Goal: Task Accomplishment & Management: Use online tool/utility

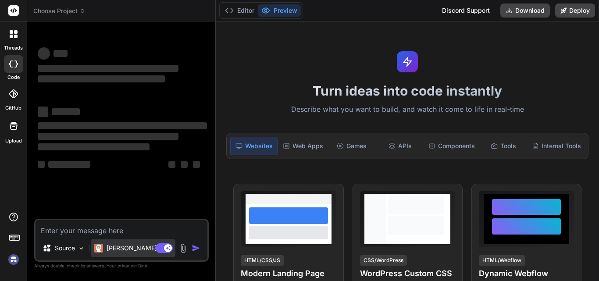
click at [128, 246] on p "[PERSON_NAME] 4 S.." at bounding box center [139, 248] width 65 height 9
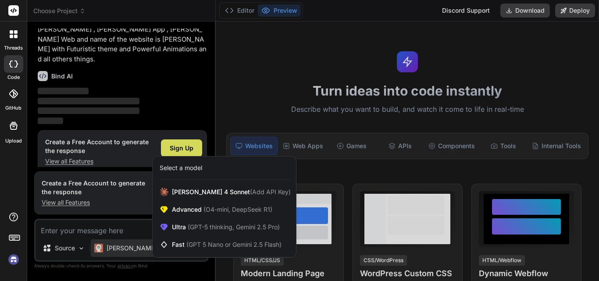
scroll to position [44, 0]
click at [126, 228] on div at bounding box center [299, 140] width 599 height 281
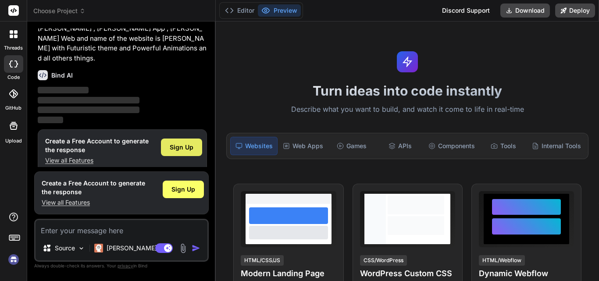
click at [170, 142] on div "Sign Up" at bounding box center [181, 148] width 41 height 18
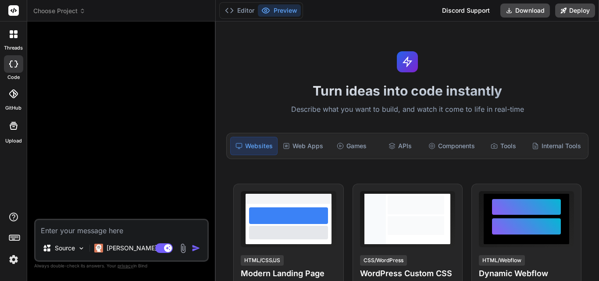
scroll to position [0, 0]
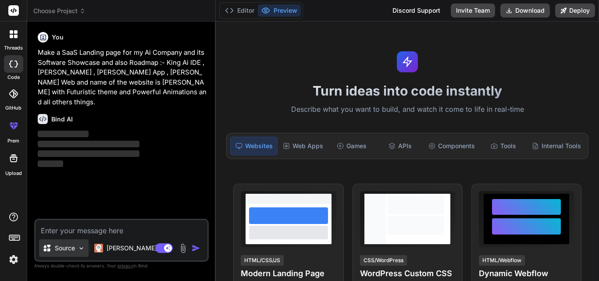
click at [69, 246] on p "Source" at bounding box center [65, 248] width 20 height 9
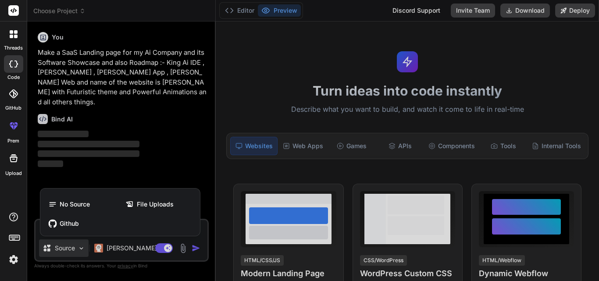
click at [69, 246] on div at bounding box center [299, 140] width 599 height 281
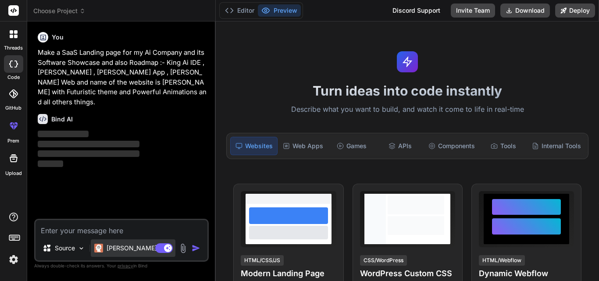
click at [119, 251] on p "[PERSON_NAME] 4 S.." at bounding box center [139, 248] width 65 height 9
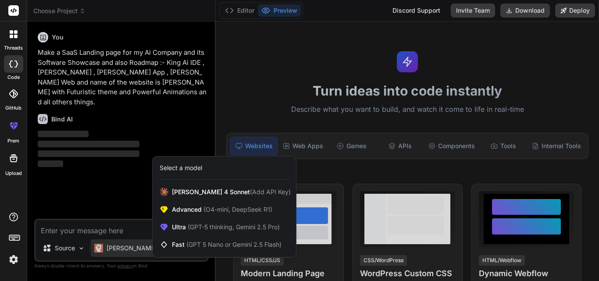
click at [123, 233] on div at bounding box center [299, 140] width 599 height 281
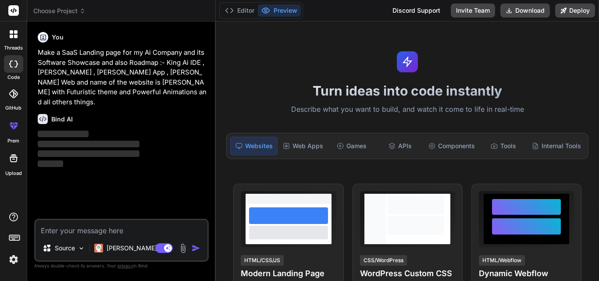
type textarea "x"
click at [115, 141] on span "‌" at bounding box center [89, 144] width 102 height 7
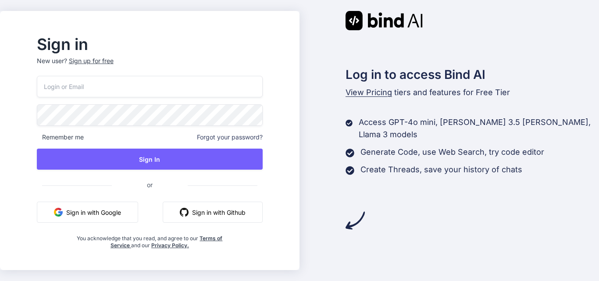
click at [107, 211] on button "Sign in with Google" at bounding box center [87, 212] width 101 height 21
click at [114, 211] on button "Sign in with Google" at bounding box center [87, 212] width 101 height 21
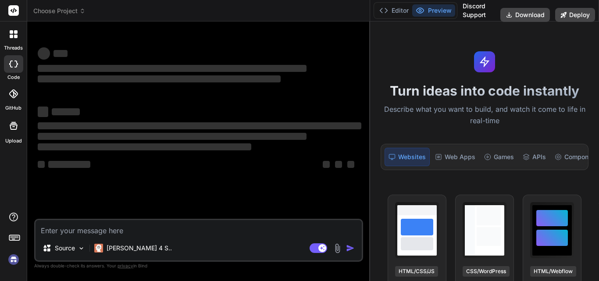
drag, startPoint x: 0, startPoint y: 0, endPoint x: 451, endPoint y: 53, distance: 454.3
click at [451, 53] on div "Choose Project Created with Pixso. Bind AI Web Search Created with Pixso. Code …" at bounding box center [313, 140] width 572 height 281
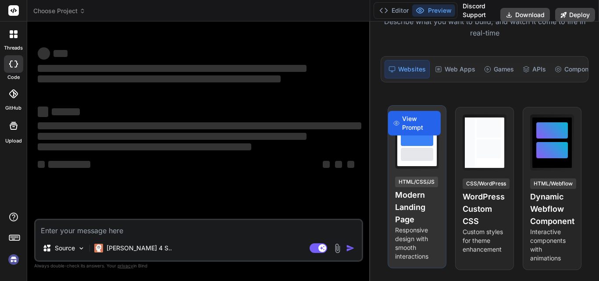
click at [418, 128] on span "View Prompt" at bounding box center [418, 123] width 33 height 18
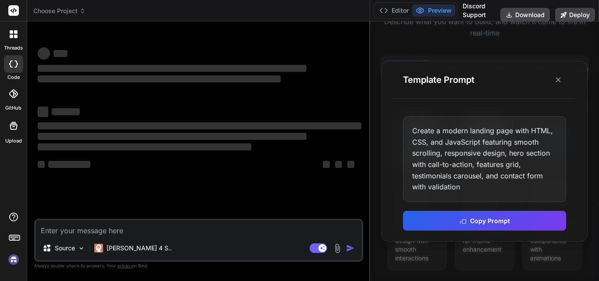
click at [571, 65] on div "Template Prompt" at bounding box center [485, 79] width 184 height 37
click at [557, 78] on icon at bounding box center [558, 79] width 9 height 9
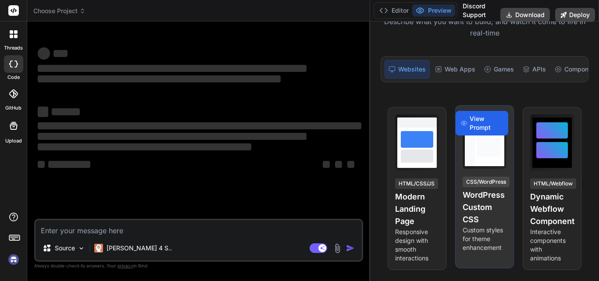
click at [493, 130] on span "View Prompt" at bounding box center [486, 123] width 33 height 18
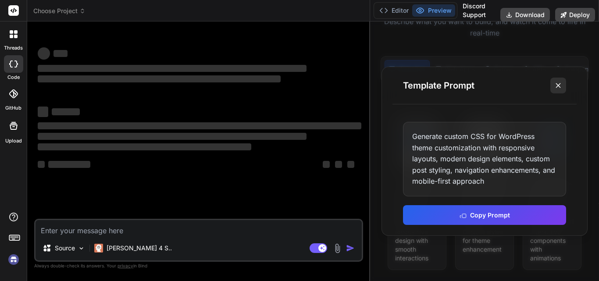
click at [565, 79] on button at bounding box center [558, 86] width 16 height 16
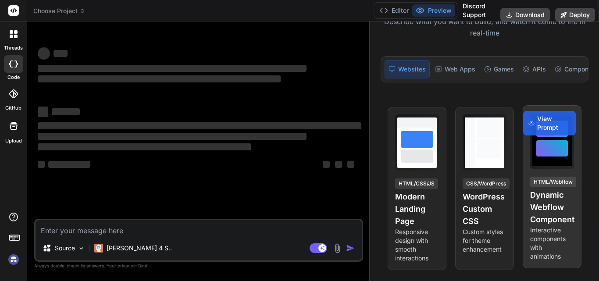
scroll to position [132, 0]
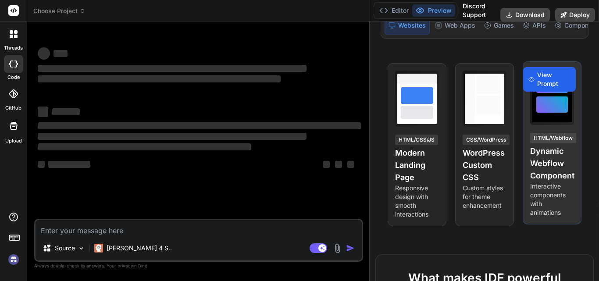
click at [551, 88] on span "View Prompt" at bounding box center [553, 80] width 33 height 18
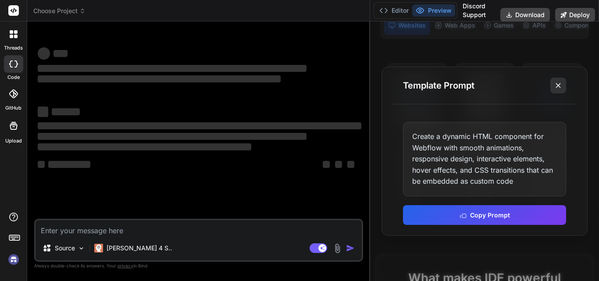
click at [556, 85] on icon at bounding box center [558, 85] width 9 height 9
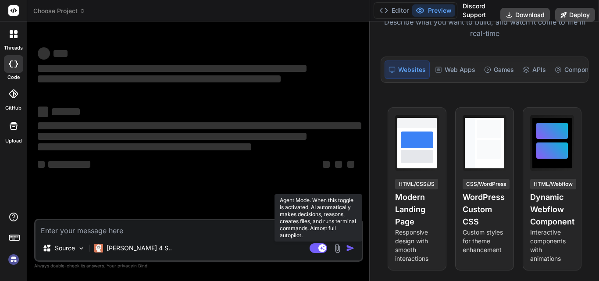
scroll to position [0, 0]
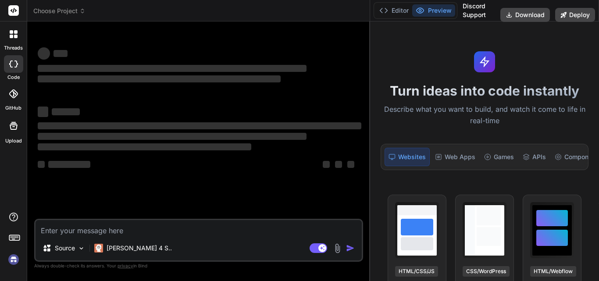
click at [16, 67] on icon at bounding box center [16, 64] width 4 height 7
click at [44, 12] on span "Choose Project" at bounding box center [59, 11] width 52 height 9
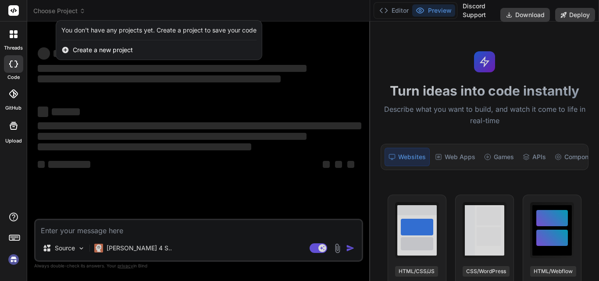
type textarea "x"
click at [88, 54] on span "Create a new project" at bounding box center [103, 50] width 60 height 9
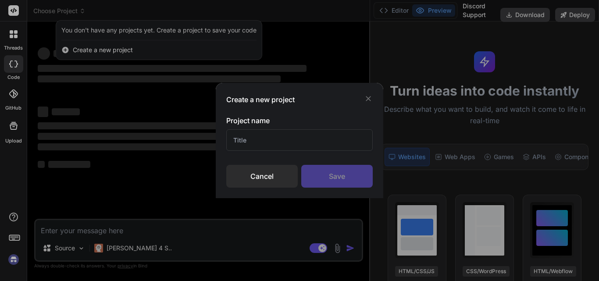
click at [262, 132] on input "text" at bounding box center [299, 139] width 146 height 21
type input "SaaS"
click at [331, 180] on div "Save" at bounding box center [336, 176] width 71 height 23
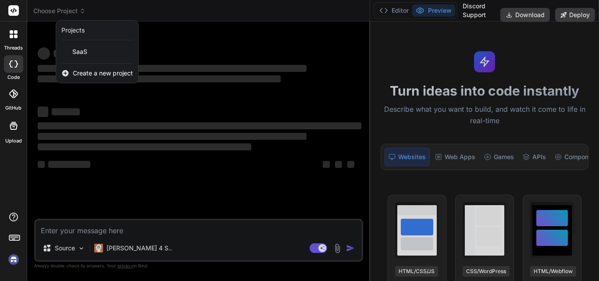
click at [89, 54] on div "SaaS" at bounding box center [97, 52] width 82 height 16
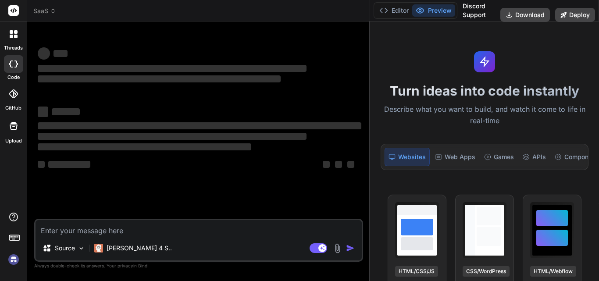
click at [16, 40] on div at bounding box center [13, 34] width 18 height 18
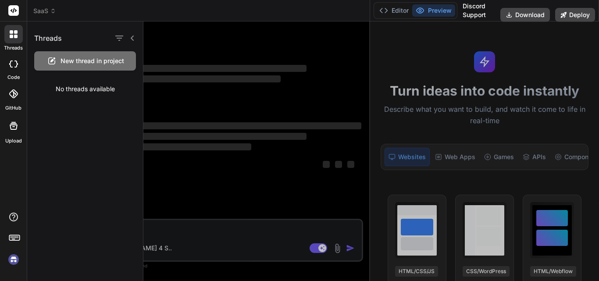
click at [99, 64] on span "New thread in project" at bounding box center [93, 61] width 64 height 9
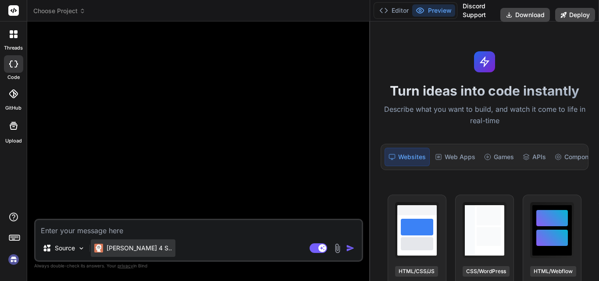
click at [123, 253] on div "[PERSON_NAME] 4 S.." at bounding box center [133, 248] width 85 height 18
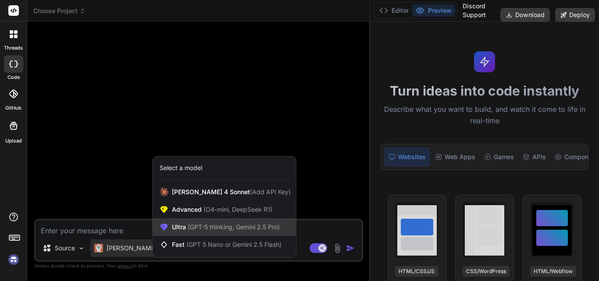
click at [176, 230] on span "Ultra (GPT-5 thinking, Gemini 2.5 Pro)" at bounding box center [226, 227] width 108 height 9
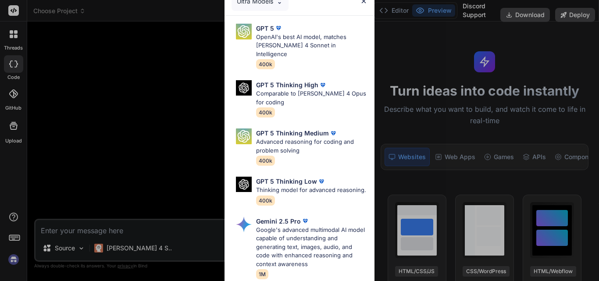
click at [176, 230] on div "Ultra Models GPT 5 OpenAI's best AI model, matches Claude 4 Sonnet in Intellige…" at bounding box center [299, 140] width 599 height 281
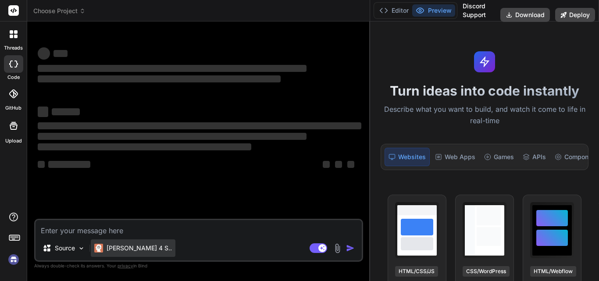
click at [110, 244] on p "[PERSON_NAME] 4 S.." at bounding box center [139, 248] width 65 height 9
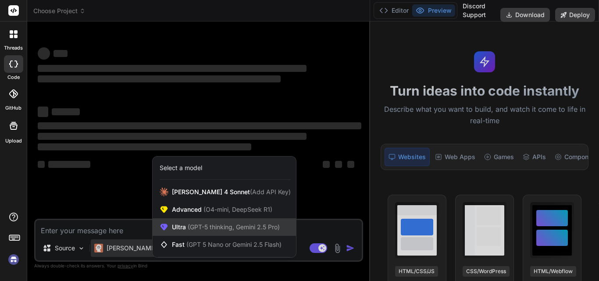
click at [183, 225] on span "Ultra (GPT-5 thinking, Gemini 2.5 Pro)" at bounding box center [226, 227] width 108 height 9
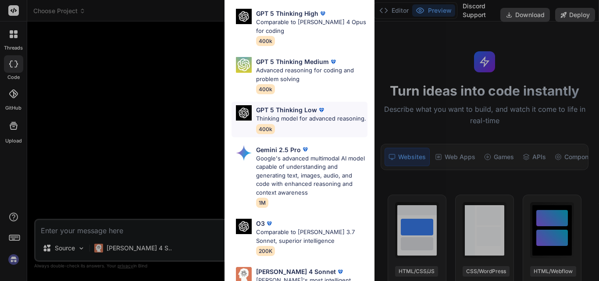
scroll to position [122, 0]
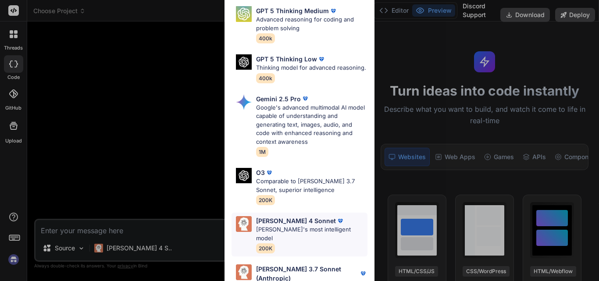
click at [336, 224] on img at bounding box center [340, 221] width 9 height 9
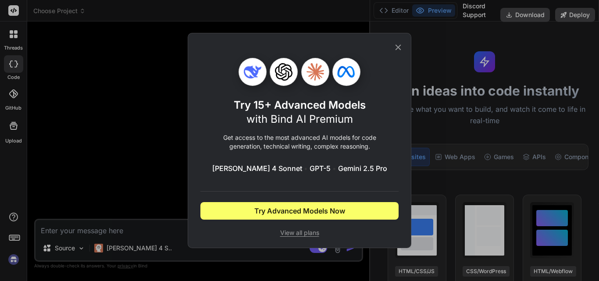
scroll to position [0, 0]
click at [402, 46] on icon at bounding box center [398, 48] width 10 height 10
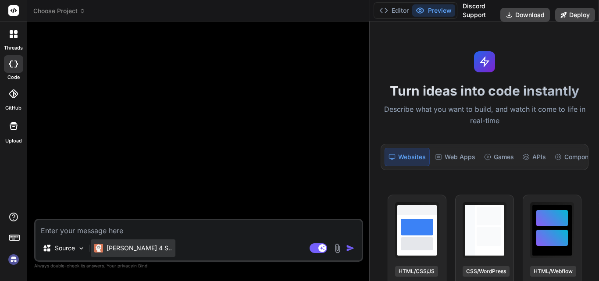
click at [127, 250] on p "[PERSON_NAME] 4 S.." at bounding box center [139, 248] width 65 height 9
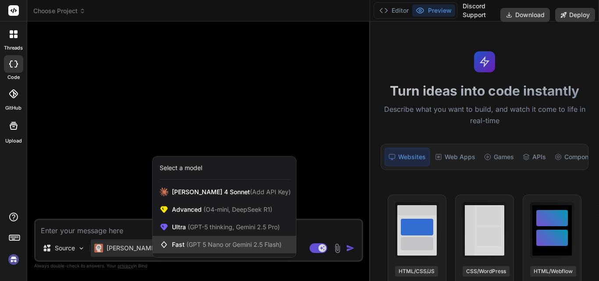
click at [193, 245] on span "(GPT 5 Nano or Gemini 2.5 Flash)" at bounding box center [233, 244] width 95 height 7
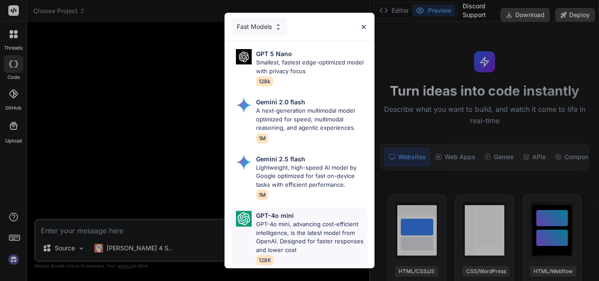
click at [277, 220] on p "GPT-4o mini, advancing cost-efficient intelligence, is the latest model from Op…" at bounding box center [311, 237] width 111 height 34
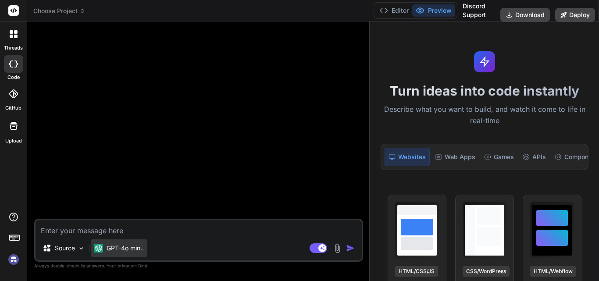
click at [104, 251] on div "GPT-4o min.." at bounding box center [119, 248] width 50 height 9
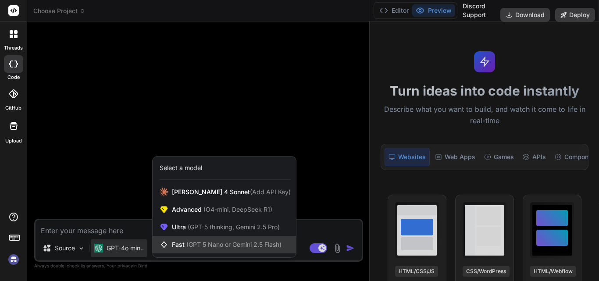
click at [200, 242] on span "(GPT 5 Nano or Gemini 2.5 Flash)" at bounding box center [233, 244] width 95 height 7
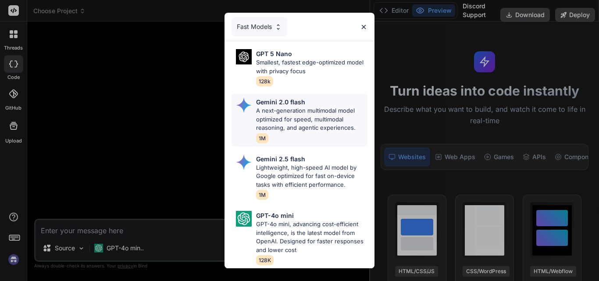
click at [321, 130] on div "Gemini 2.0 flash A next-generation multimodal model optimized for speed, multim…" at bounding box center [311, 120] width 111 height 46
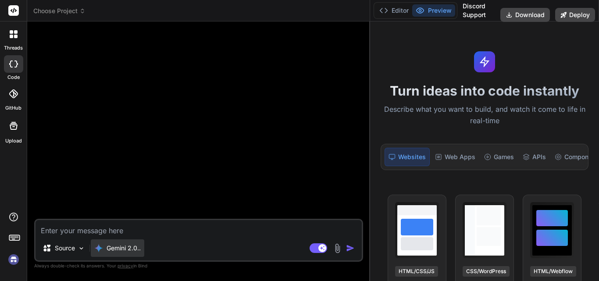
click at [123, 254] on div "Gemini 2.0.." at bounding box center [118, 248] width 54 height 18
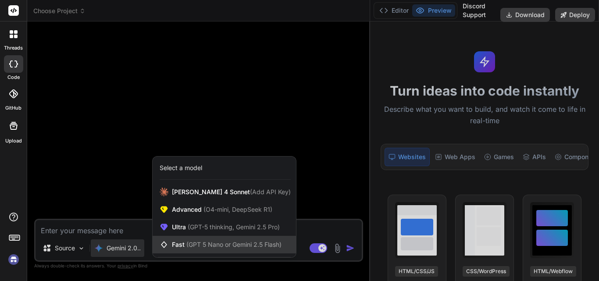
click at [196, 244] on span "(GPT 5 Nano or Gemini 2.5 Flash)" at bounding box center [233, 244] width 95 height 7
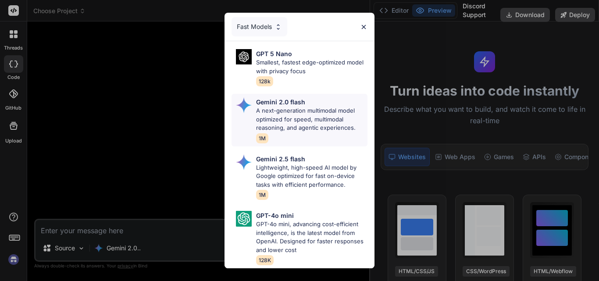
click at [310, 133] on div "Gemini 2.0 flash A next-generation multimodal model optimized for speed, multim…" at bounding box center [311, 120] width 111 height 46
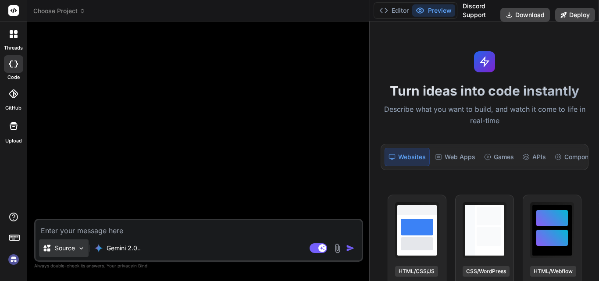
click at [71, 252] on p "Source" at bounding box center [65, 248] width 20 height 9
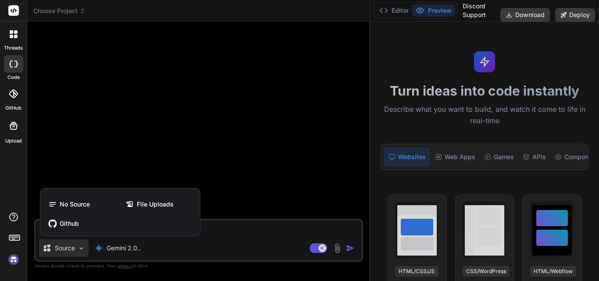
click at [69, 252] on div at bounding box center [299, 140] width 599 height 281
type textarea "x"
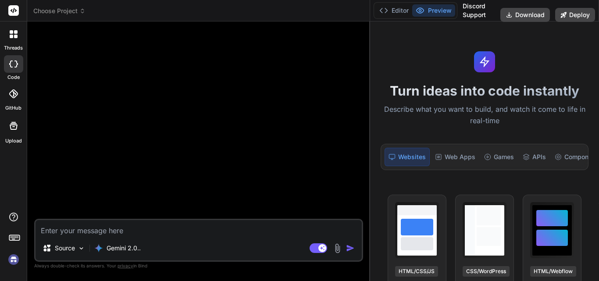
click at [87, 230] on textarea at bounding box center [199, 228] width 326 height 16
paste textarea "Make a SaaS Landing page for my Ai Company and its Software Showcase and also R…"
type textarea "Make a SaaS Landing page for my Ai Company and its Software Showcase and also R…"
type textarea "x"
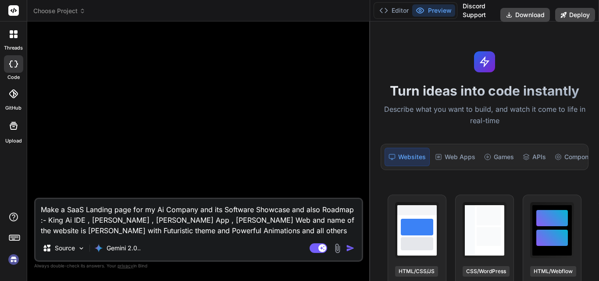
type textarea "Make a SaaS Landing page for my Ai Company and its Software Showcase and also R…"
click at [347, 248] on img "button" at bounding box center [350, 248] width 9 height 9
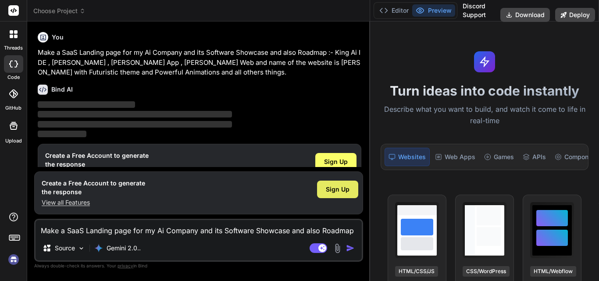
scroll to position [24, 0]
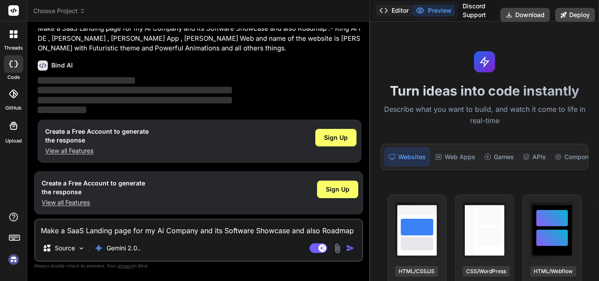
click at [398, 7] on button "Editor" at bounding box center [394, 10] width 36 height 12
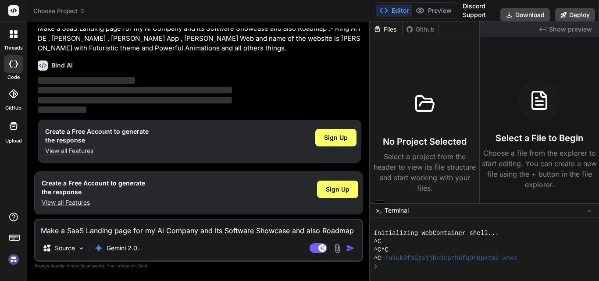
click at [11, 11] on icon at bounding box center [13, 10] width 11 height 11
click at [12, 10] on icon at bounding box center [14, 10] width 7 height 5
click at [14, 260] on img at bounding box center [13, 259] width 15 height 15
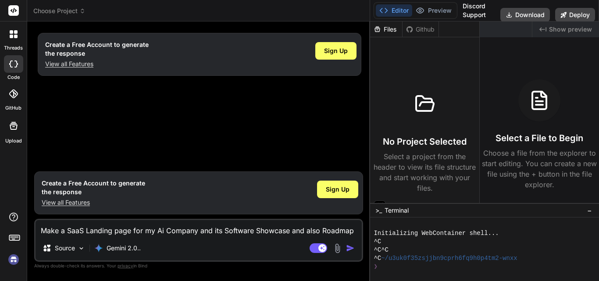
scroll to position [0, 0]
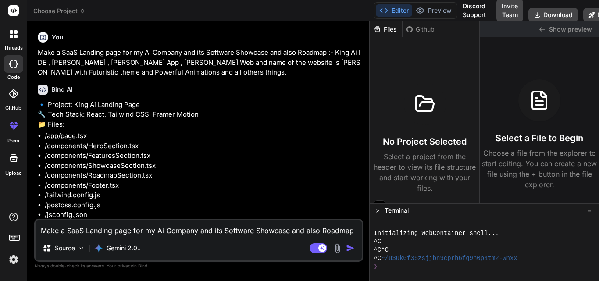
type textarea "x"
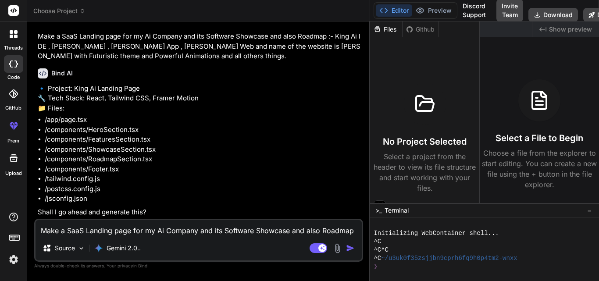
click at [91, 228] on textarea "Make a SaaS Landing page for my Ai Company and its Software Showcase and also R…" at bounding box center [199, 228] width 326 height 16
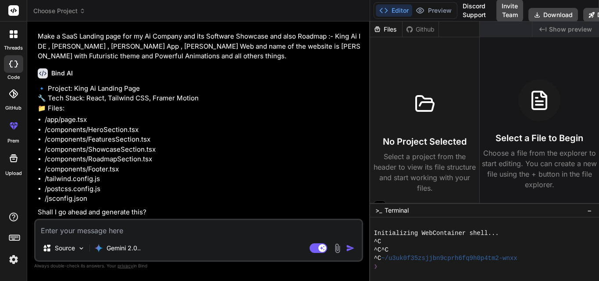
type textarea "A"
type textarea "x"
type textarea "Ad"
type textarea "x"
type textarea "Add"
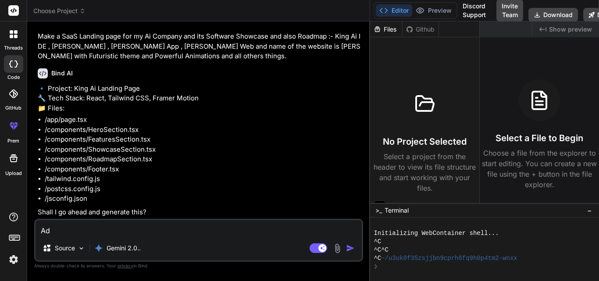
type textarea "x"
type textarea "Add"
type textarea "x"
type textarea "Add T"
type textarea "x"
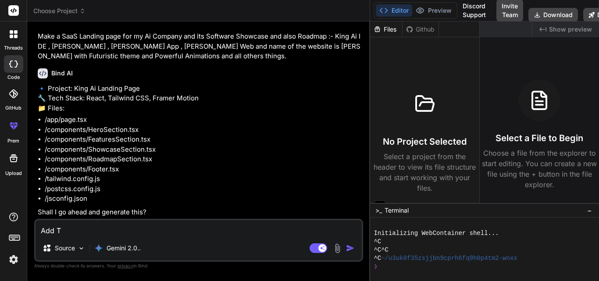
type textarea "Add Ty"
type textarea "x"
type textarea "Add Typ"
type textarea "x"
type textarea "Add Typs"
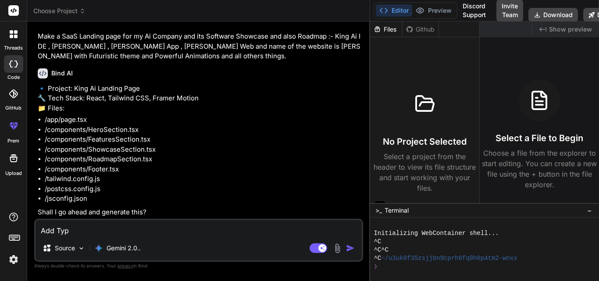
type textarea "x"
type textarea "Add Typsc"
type textarea "x"
type textarea "Add Typscr"
type textarea "x"
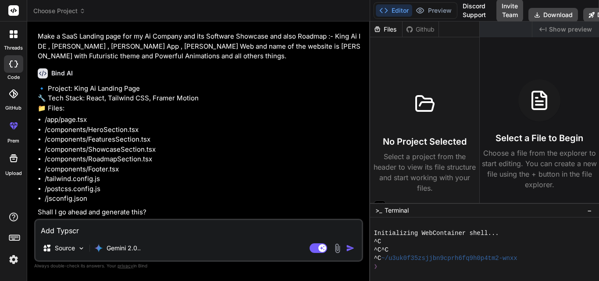
type textarea "Add Typscri"
type textarea "x"
type textarea "Add Typscrip"
type textarea "x"
type textarea "Add Typscript"
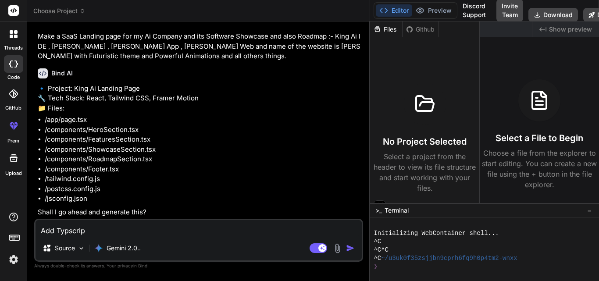
type textarea "x"
type textarea "Add Typscript"
type textarea "x"
type textarea "Add Typscript a"
type textarea "x"
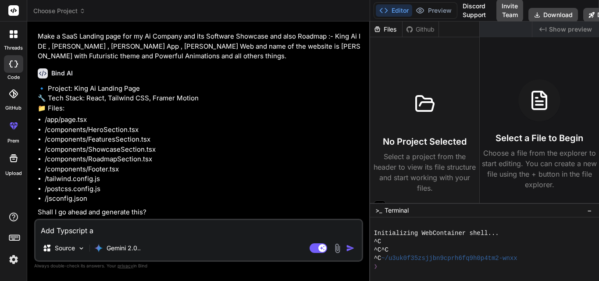
type textarea "Add Typscript an"
type textarea "x"
type textarea "Add Typscript and"
type textarea "x"
type textarea "Add Typscript and"
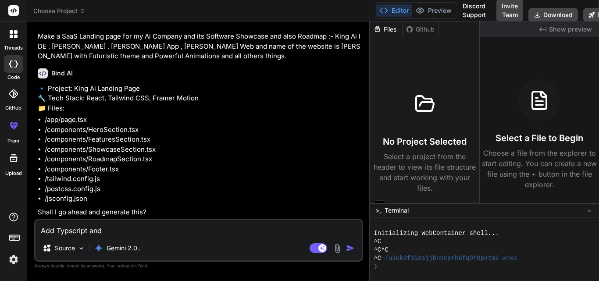
type textarea "x"
type textarea "Add Typscript and a"
type textarea "x"
type textarea "Add Typscript and al"
type textarea "x"
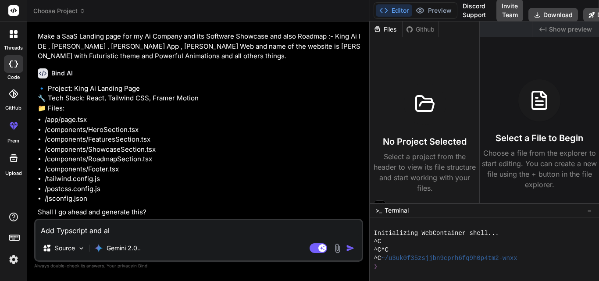
type textarea "Add Typscript and als"
type textarea "x"
type textarea "Add Typscript and also"
type textarea "x"
type textarea "Add Typscript and also"
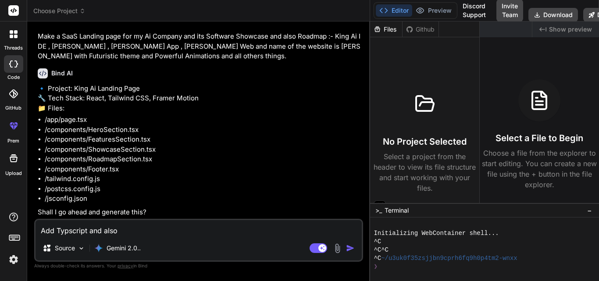
type textarea "x"
type textarea "Add Typscript and also A"
type textarea "x"
type textarea "Add Typscript and also Ad"
type textarea "x"
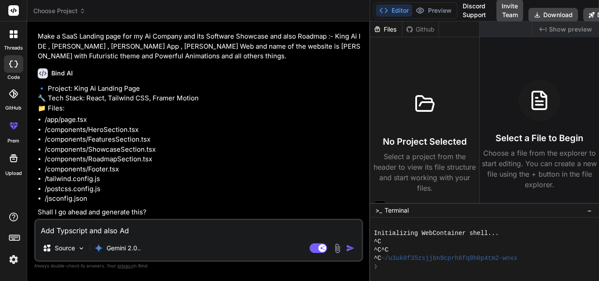
type textarea "Add Typscript and also Add"
type textarea "x"
type textarea "Add Typscript and also Add"
type textarea "x"
click at [150, 232] on textarea "Add Typscript and also Add" at bounding box center [199, 228] width 326 height 16
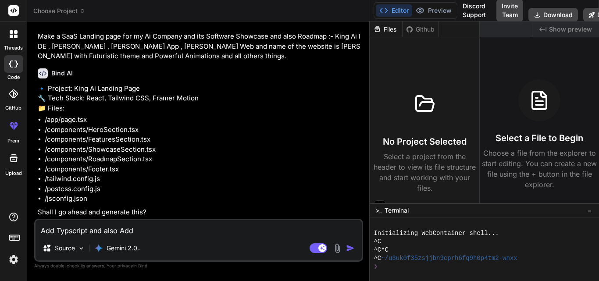
drag, startPoint x: 150, startPoint y: 232, endPoint x: 43, endPoint y: 229, distance: 107.9
click at [43, 229] on textarea "Add Typscript and also Add" at bounding box center [199, 228] width 326 height 16
paste textarea "Teck Stack:- Frontend Frameworks React.js Vue.js Vite Styling Libraries Tailwin…"
type textarea "Teck Stack:- Frontend Frameworks React.js Vue.js Vite Styling Libraries Tailwin…"
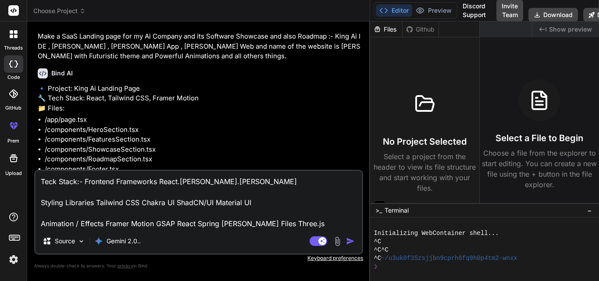
click at [289, 223] on textarea "Teck Stack:- Frontend Frameworks React.js Vue.js Vite Styling Libraries Tailwin…" at bounding box center [199, 200] width 326 height 58
type textarea "x"
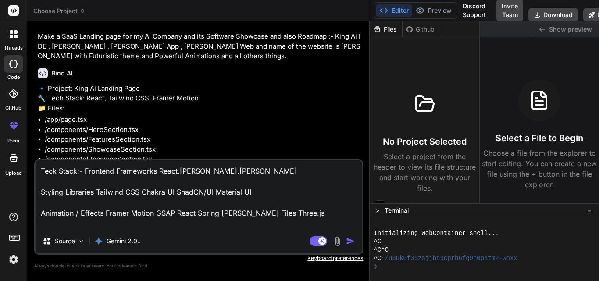
type textarea "Teck Stack:- Frontend Frameworks React.js Vue.js Vite Styling Libraries Tailwin…"
type textarea "x"
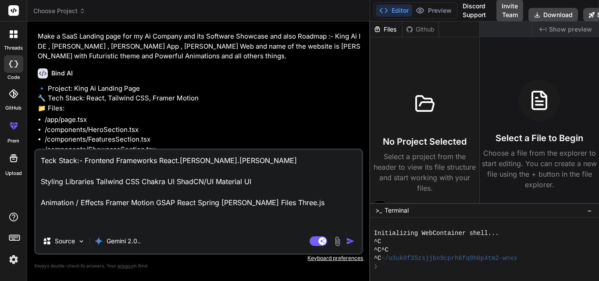
type textarea "Teck Stack:- Frontend Frameworks React.js Vue.js Vite Styling Libraries Tailwin…"
type textarea "x"
type textarea "Teck Stack:- Frontend Frameworks React.js Vue.js Vite Styling Libraries Tailwin…"
type textarea "x"
type textarea "Teck Stack:- Frontend Frameworks React.js Vue.js Vite Styling Libraries Tailwin…"
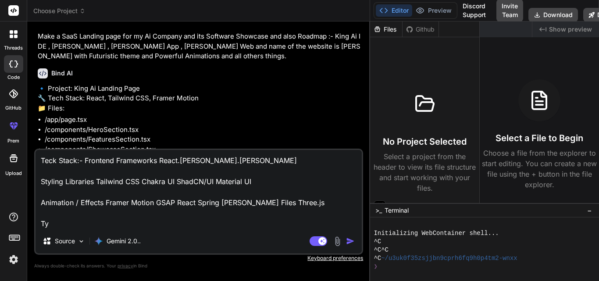
type textarea "x"
type textarea "Teck Stack:- Frontend Frameworks React.js Vue.js Vite Styling Libraries Tailwin…"
type textarea "x"
type textarea "Teck Stack:- Frontend Frameworks React.js Vue.js Vite Styling Libraries Tailwin…"
type textarea "x"
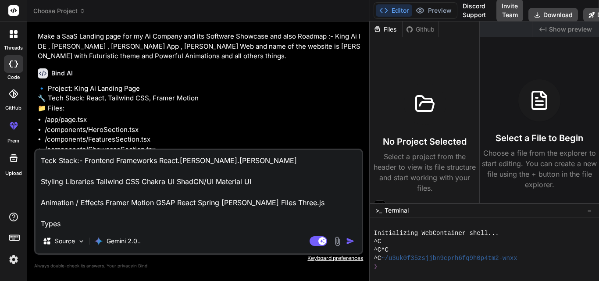
type textarea "Teck Stack:- Frontend Frameworks React.js Vue.js Vite Styling Libraries Tailwin…"
type textarea "x"
type textarea "Teck Stack:- Frontend Frameworks React.js Vue.js Vite Styling Libraries Tailwin…"
type textarea "x"
type textarea "Teck Stack:- Frontend Frameworks React.js Vue.js Vite Styling Libraries Tailwin…"
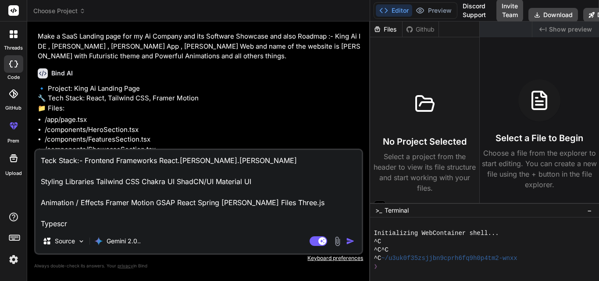
type textarea "x"
type textarea "Teck Stack:- Frontend Frameworks React.js Vue.js Vite Styling Libraries Tailwin…"
type textarea "x"
type textarea "Teck Stack:- Frontend Frameworks React.js Vue.js Vite Styling Libraries Tailwin…"
type textarea "x"
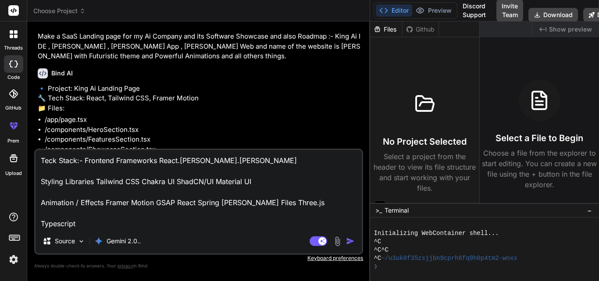
type textarea "Teck Stack:- Frontend Frameworks React.js Vue.js Vite Styling Libraries Tailwin…"
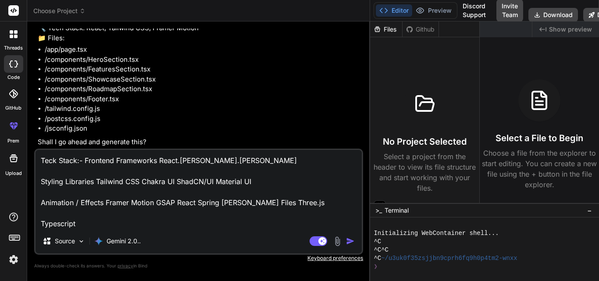
scroll to position [0, 0]
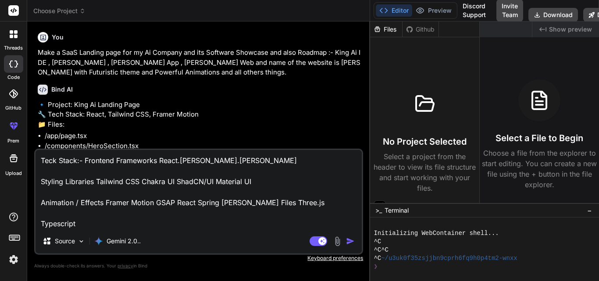
type textarea "x"
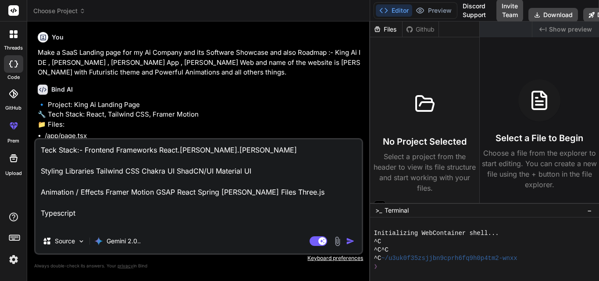
type textarea "Teck Stack:- Frontend Frameworks React.js Vue.js Vite Styling Libraries Tailwin…"
type textarea "x"
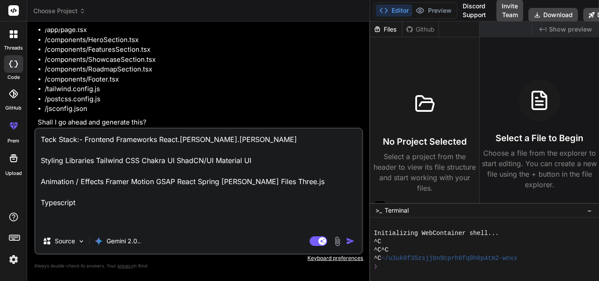
scroll to position [107, 0]
click at [41, 139] on textarea "Teck Stack:- Frontend Frameworks React.js Vue.js Vite Styling Libraries Tailwin…" at bounding box center [199, 179] width 326 height 100
type textarea "ATeck Stack:- Frontend Frameworks React.js Vue.js Vite Styling Libraries Tailwi…"
type textarea "x"
type textarea "AdTeck Stack:- Frontend Frameworks React.js Vue.js Vite Styling Libraries Tailw…"
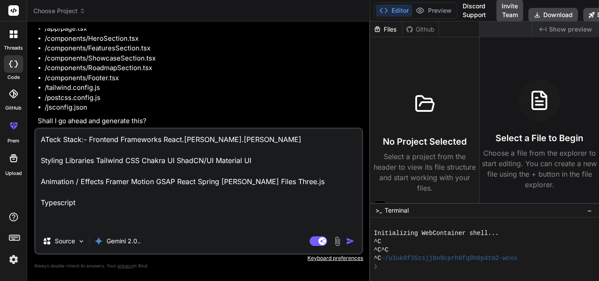
type textarea "x"
type textarea "AddTeck Stack:- Frontend Frameworks React.js Vue.js Vite Styling Libraries Tail…"
type textarea "x"
type textarea "Add Teck Stack:- Frontend Frameworks React.js Vue.js Vite Styling Libraries Tai…"
type textarea "x"
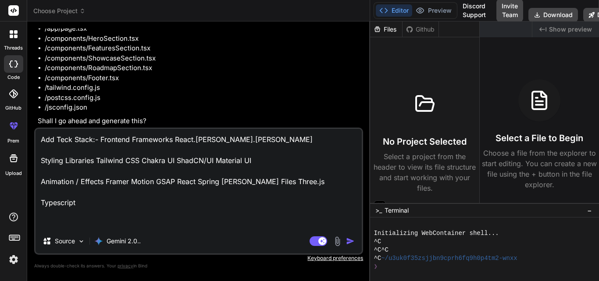
type textarea "Add Teck Stack:- Frontend Frameworks React.js Vue.js Vite Styling Libraries Tai…"
click at [354, 240] on img "button" at bounding box center [350, 241] width 9 height 9
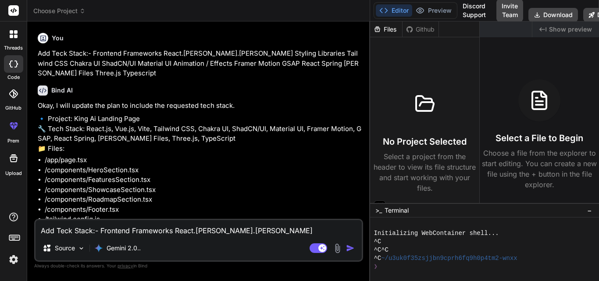
scroll to position [215, 0]
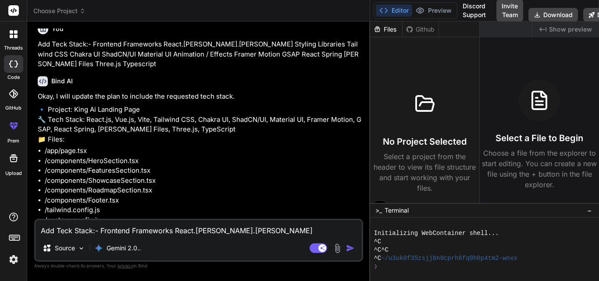
type textarea "x"
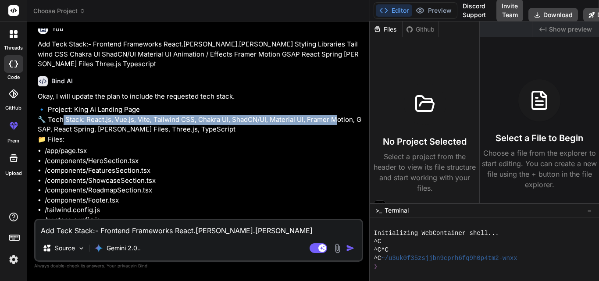
drag, startPoint x: 64, startPoint y: 118, endPoint x: 337, endPoint y: 117, distance: 273.7
click at [337, 117] on p "🔹 Project: King Ai Landing Page 🔧 Tech Stack: React.js, Vue.js, Vite, Tailwind …" at bounding box center [200, 124] width 324 height 39
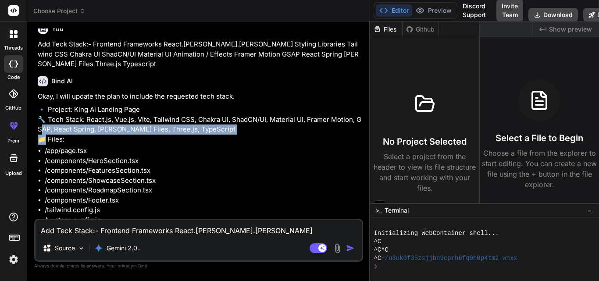
drag, startPoint x: 47, startPoint y: 128, endPoint x: 229, endPoint y: 135, distance: 181.7
click at [229, 135] on p "🔹 Project: King Ai Landing Page 🔧 Tech Stack: React.js, Vue.js, Vite, Tailwind …" at bounding box center [200, 124] width 324 height 39
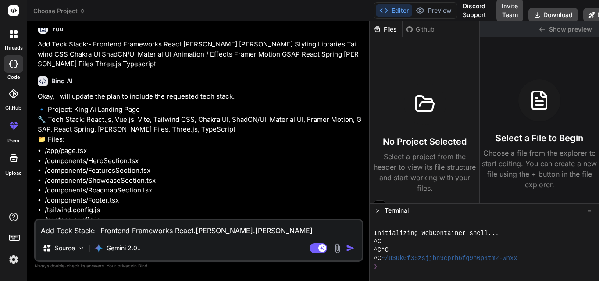
scroll to position [256, 0]
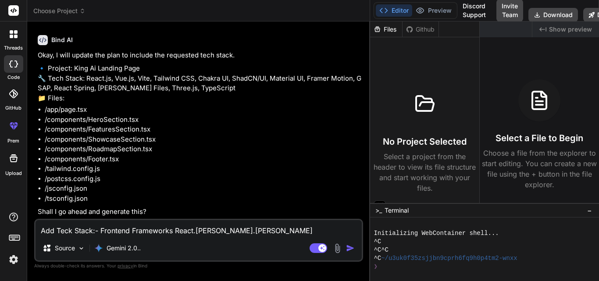
click at [143, 229] on textarea "Add Teck Stack:- Frontend Frameworks React.js Vue.js Vite Styling Libraries Tai…" at bounding box center [199, 228] width 326 height 16
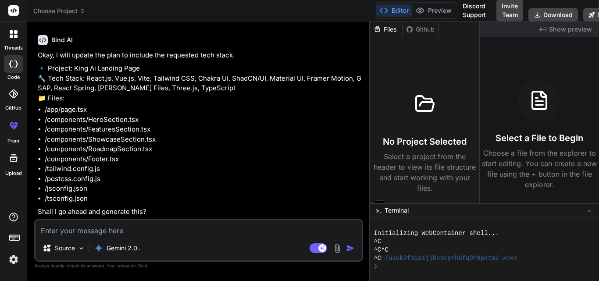
type textarea "S"
type textarea "x"
type textarea "St"
type textarea "x"
type textarea "Sta"
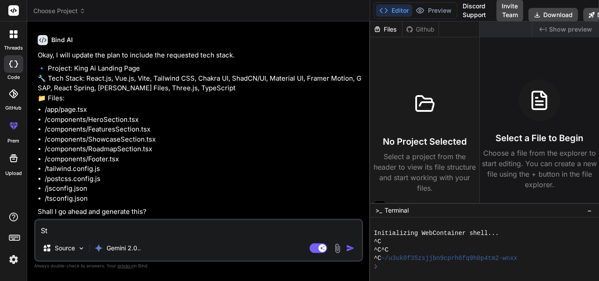
type textarea "x"
type textarea "Star"
type textarea "x"
type textarea "Start"
type textarea "x"
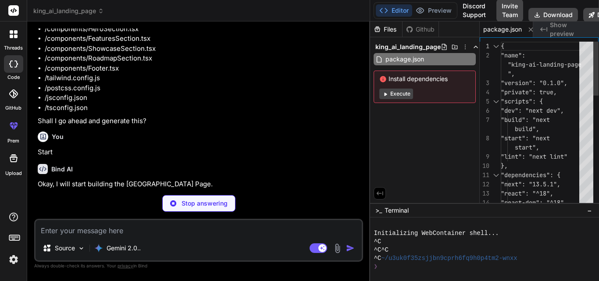
scroll to position [0, 7]
type textarea "x"
type textarea "plugins: [require("tailwindcss-animate")], }"
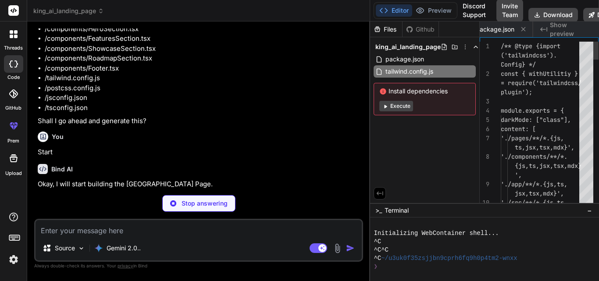
scroll to position [0, 79]
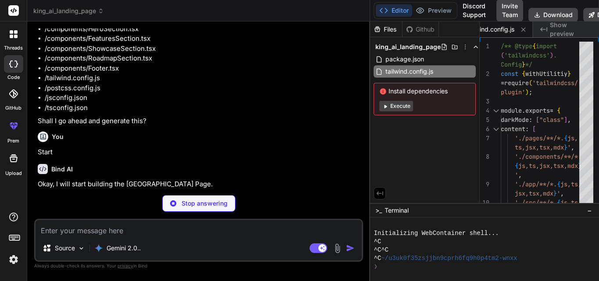
type textarea "x"
type textarea "module.exports = { plugins: { tailwindcss: {}, autoprefixer: {}, }, }"
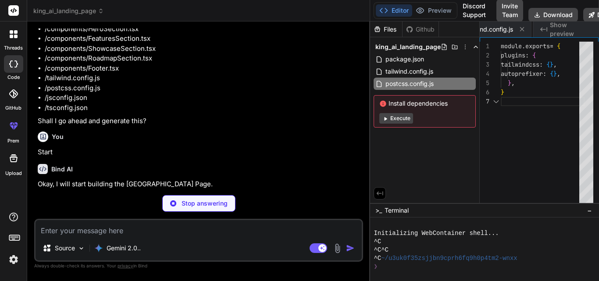
scroll to position [0, 150]
click at [401, 120] on button "Execute" at bounding box center [396, 118] width 34 height 11
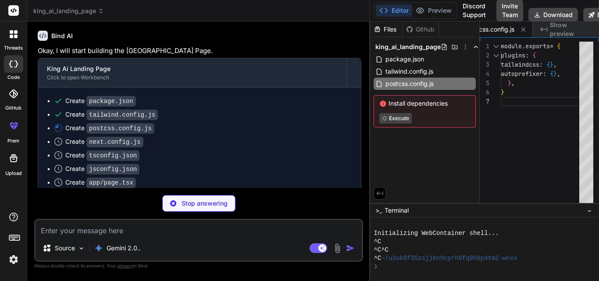
scroll to position [516, 0]
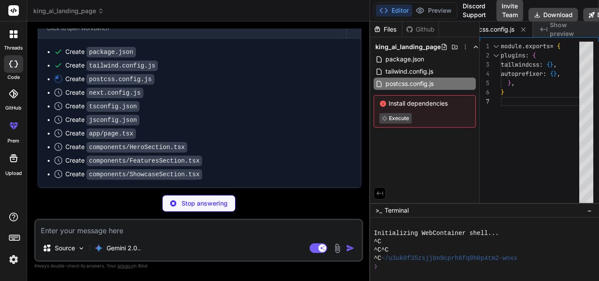
type textarea "x"
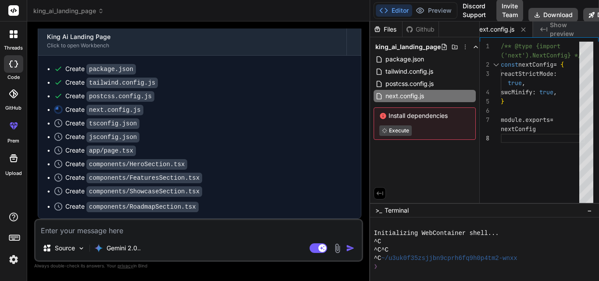
scroll to position [512, 0]
type textarea "x"
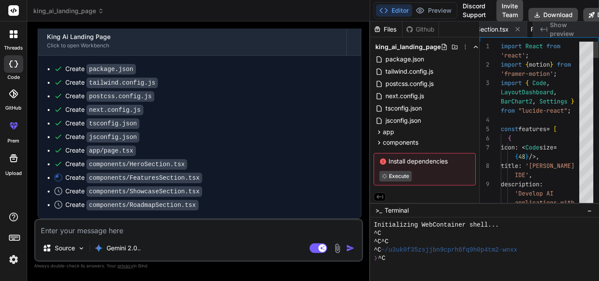
scroll to position [0, 529]
type textarea "</motion.div> </div> </section> ); }; export default ShowcaseSection;"
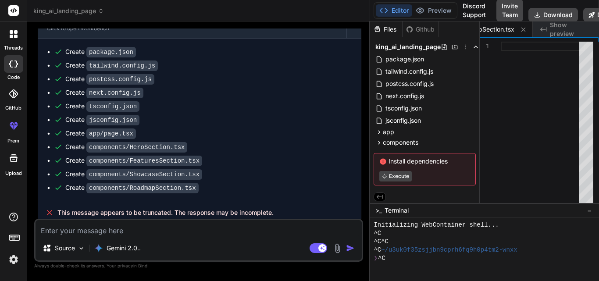
scroll to position [535, 0]
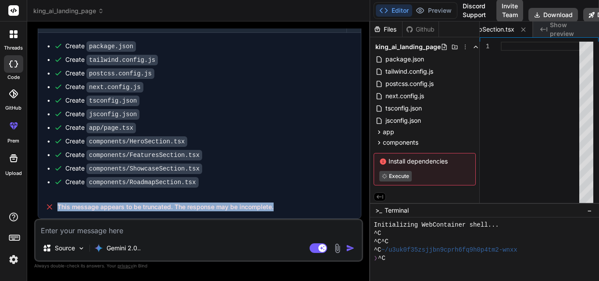
drag, startPoint x: 57, startPoint y: 207, endPoint x: 319, endPoint y: 210, distance: 262.3
click at [319, 210] on div "This message appears to be truncated. The response may be incomplete." at bounding box center [199, 207] width 323 height 23
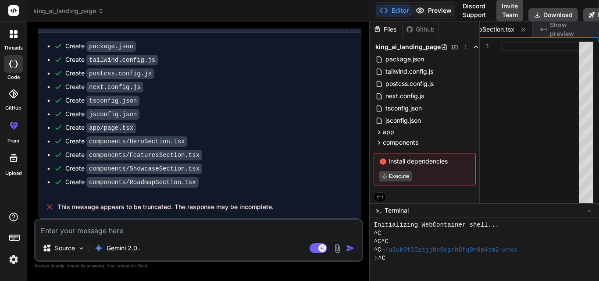
click at [429, 5] on button "Preview" at bounding box center [433, 10] width 43 height 12
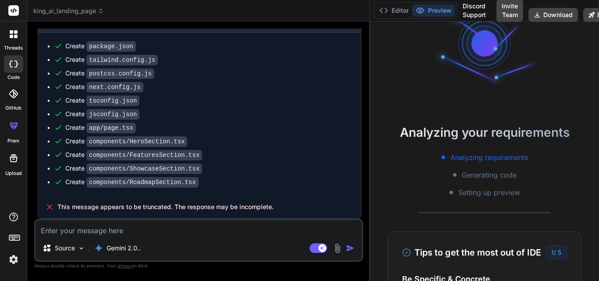
scroll to position [0, 0]
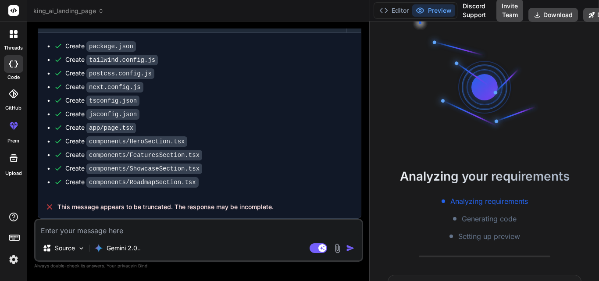
drag, startPoint x: 101, startPoint y: 208, endPoint x: 301, endPoint y: 196, distance: 199.9
click at [301, 196] on div "This message appears to be truncated. The response may be incomplete." at bounding box center [199, 207] width 323 height 23
click at [94, 234] on textarea at bounding box center [199, 228] width 326 height 16
type textarea "C"
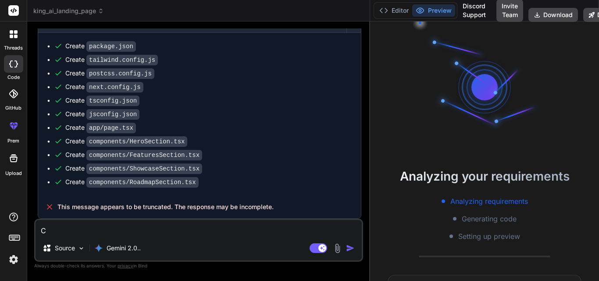
type textarea "x"
type textarea "Co"
type textarea "x"
type textarea "Con"
type textarea "x"
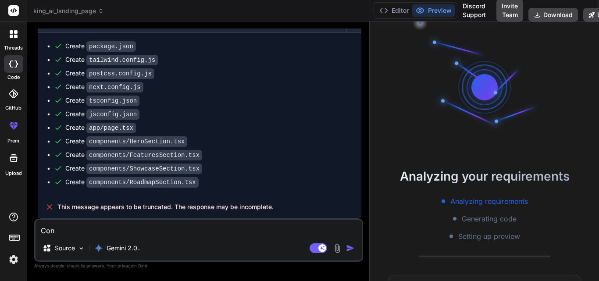
type textarea "Cont"
type textarea "x"
type textarea "Contin"
type textarea "x"
type textarea "Continu"
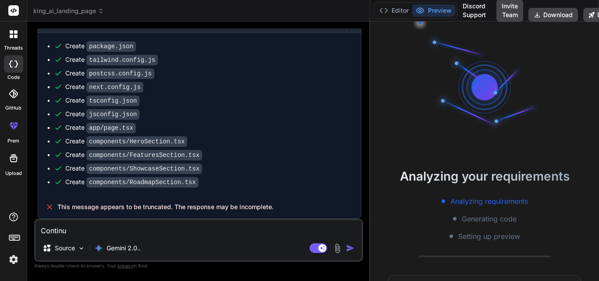
type textarea "x"
type textarea "Continue"
type textarea "x"
type textarea "Continue"
type textarea "x"
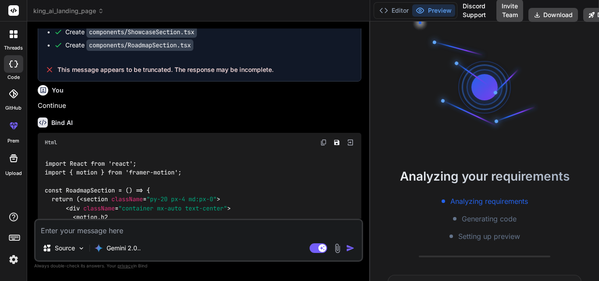
scroll to position [755, 0]
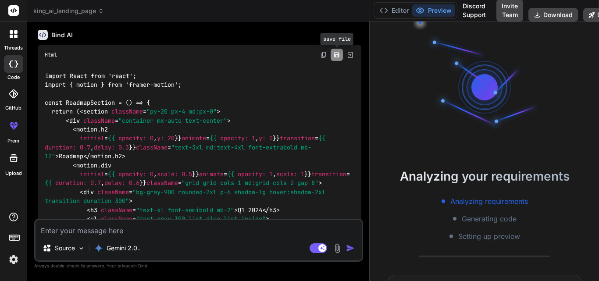
type textarea "x"
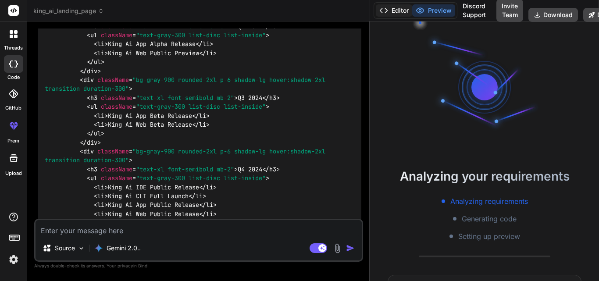
scroll to position [887, 0]
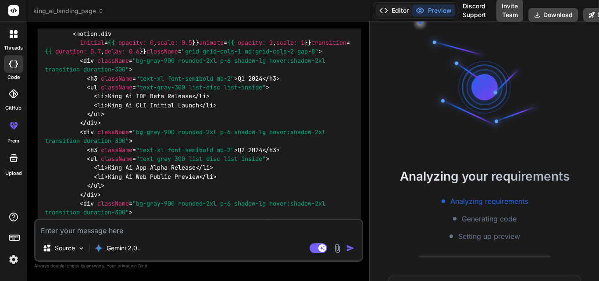
click at [399, 8] on button "Editor" at bounding box center [394, 10] width 36 height 12
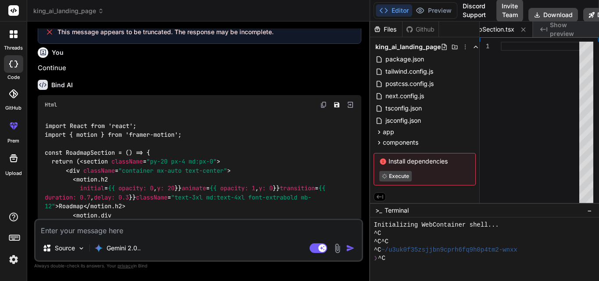
scroll to position [667, 0]
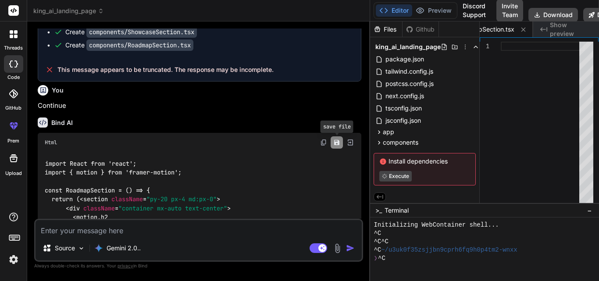
click at [335, 146] on button "Save file" at bounding box center [337, 142] width 12 height 12
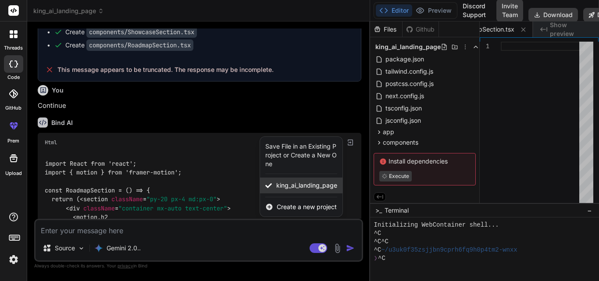
click at [304, 188] on span "king_ai_landing_page" at bounding box center [306, 185] width 61 height 9
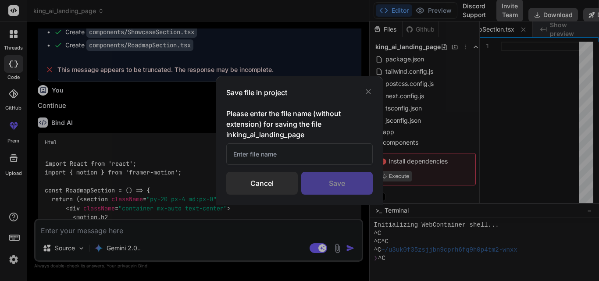
click at [378, 83] on div "Save file in project Please enter the file name (without extension) for saving …" at bounding box center [300, 140] width 168 height 129
click at [368, 86] on div "Save file in project Please enter the file name (without extension) for saving …" at bounding box center [300, 140] width 168 height 129
click at [280, 176] on div "Cancel" at bounding box center [261, 183] width 71 height 23
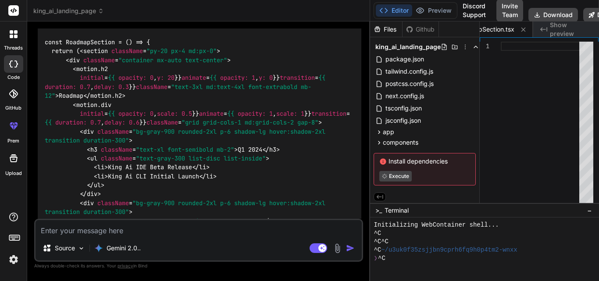
scroll to position [711, 0]
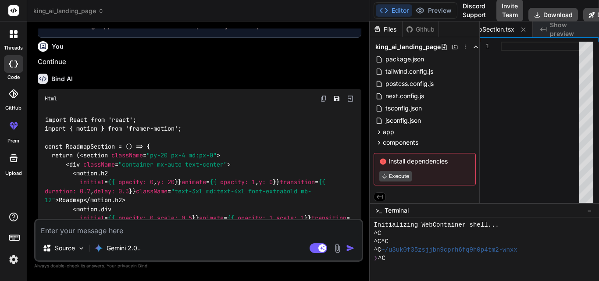
click at [350, 98] on img at bounding box center [350, 99] width 8 height 8
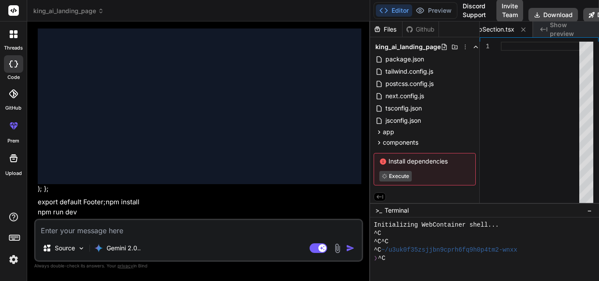
scroll to position [1578, 0]
click at [382, 161] on icon at bounding box center [383, 161] width 6 height 6
click at [379, 198] on icon at bounding box center [380, 197] width 8 height 8
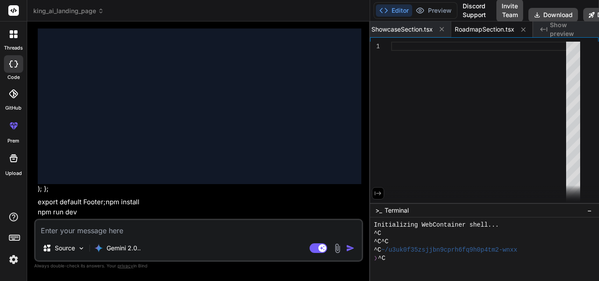
scroll to position [0, 585]
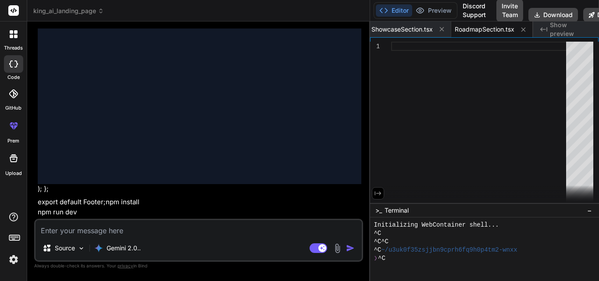
click at [379, 196] on icon at bounding box center [378, 193] width 8 height 8
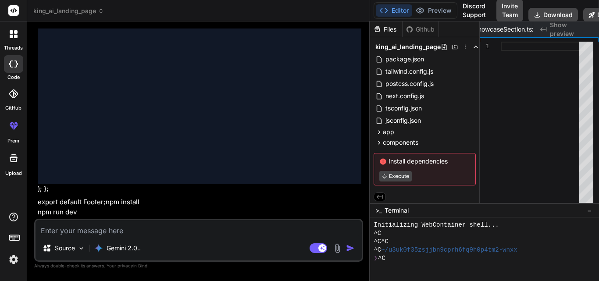
click at [550, 29] on div "Created with Pixso. Show preview" at bounding box center [566, 29] width 66 height 16
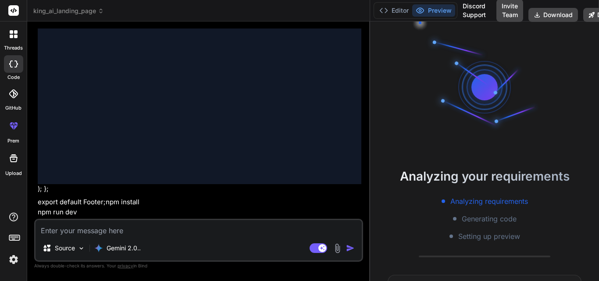
click at [530, 94] on div at bounding box center [485, 87] width 132 height 132
click at [478, 185] on div "Analyzing your requirements Analyzing requirements Generating code Setting up p…" at bounding box center [484, 151] width 229 height 260
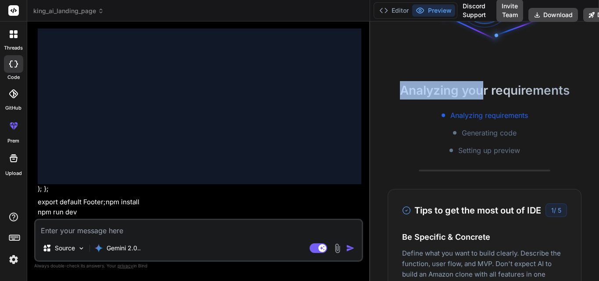
scroll to position [88, 0]
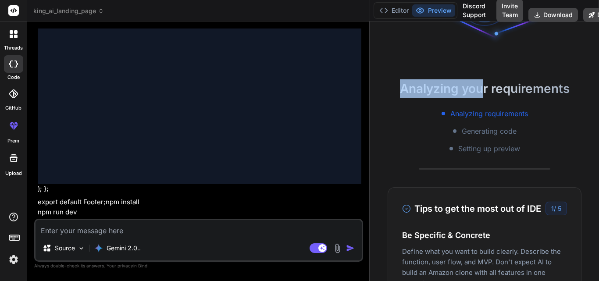
click at [409, 121] on div "Analyzing requirements Generating code Setting up preview" at bounding box center [484, 131] width 229 height 46
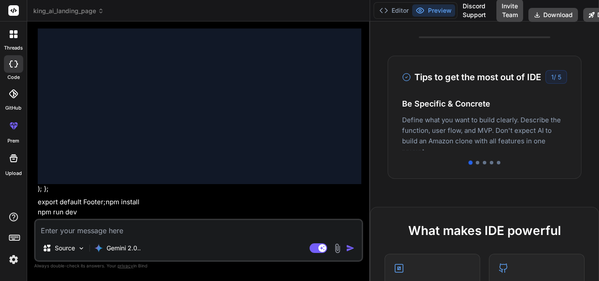
click at [423, 145] on p "Deploy your Next.js and React projects to Vercel. For Node.js backend, deploy t…" at bounding box center [484, 145] width 165 height 42
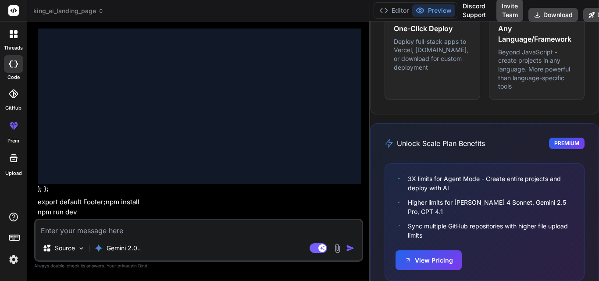
scroll to position [707, 0]
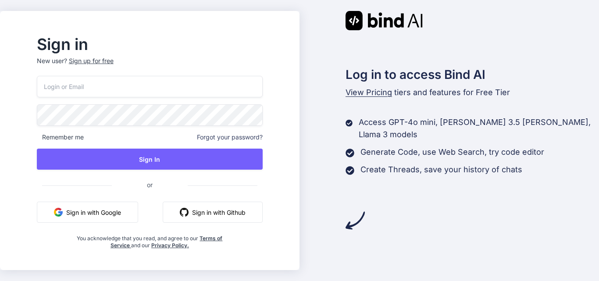
click at [101, 211] on button "Sign in with Google" at bounding box center [87, 212] width 101 height 21
